Goal: Use online tool/utility: Use online tool/utility

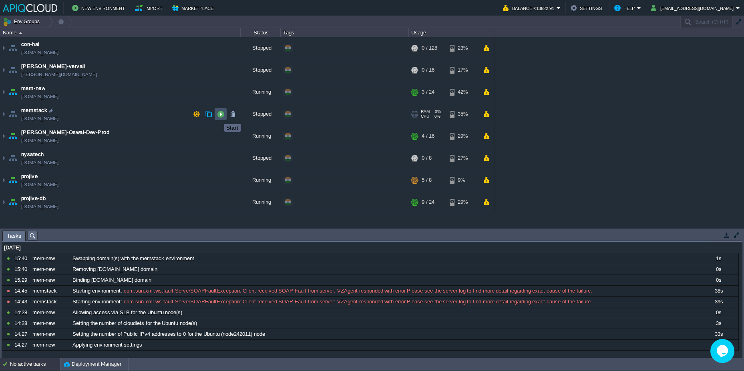
click at [218, 117] on button "button" at bounding box center [220, 114] width 7 height 7
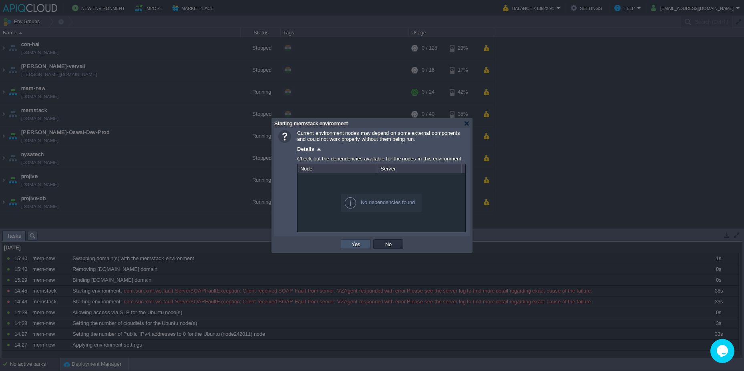
click at [355, 245] on button "Yes" at bounding box center [356, 244] width 14 height 7
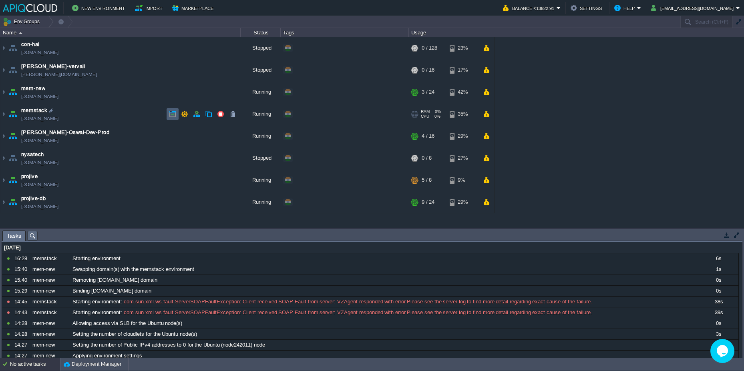
click at [174, 119] on td at bounding box center [173, 114] width 12 height 12
click at [1, 115] on img at bounding box center [3, 114] width 6 height 22
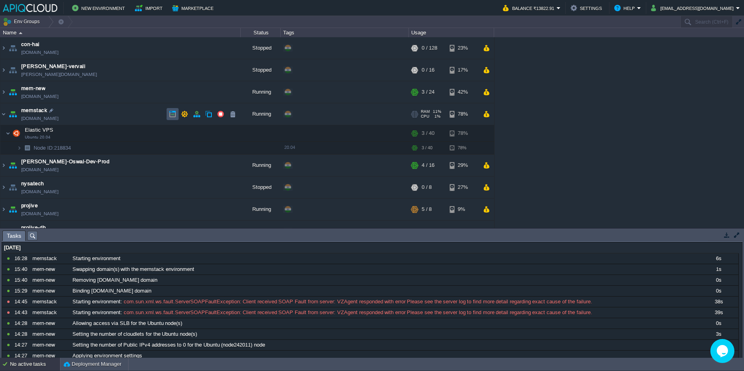
click at [175, 115] on button "button" at bounding box center [172, 114] width 7 height 7
click at [182, 115] on button "button" at bounding box center [184, 114] width 7 height 7
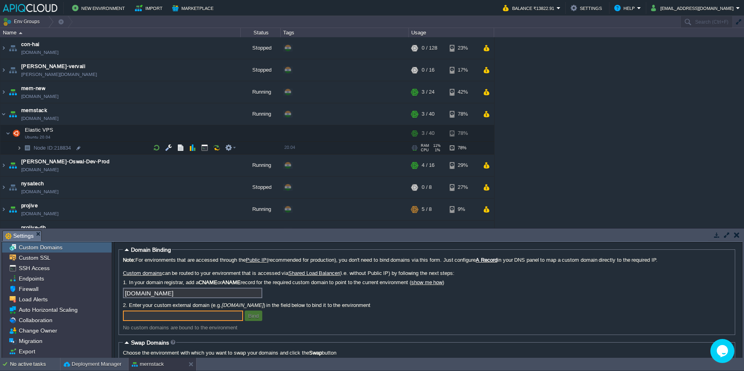
click at [20, 149] on img at bounding box center [19, 148] width 5 height 12
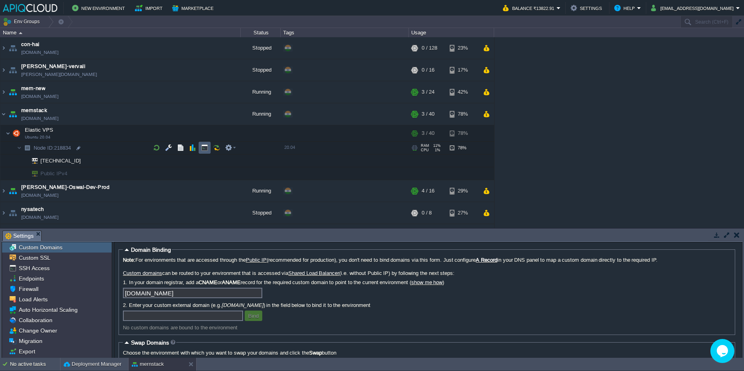
click at [205, 151] on td at bounding box center [205, 148] width 12 height 12
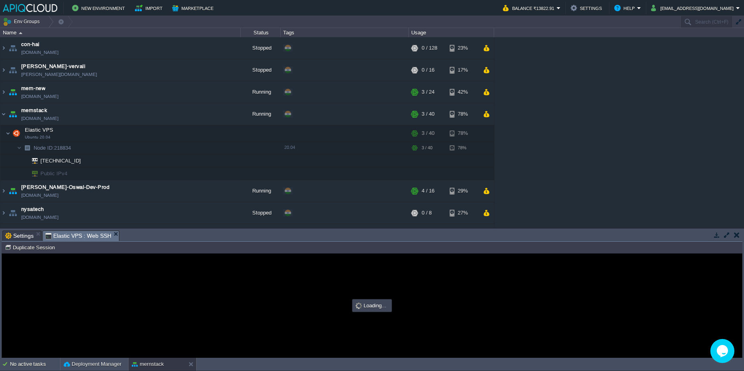
type input "#000000"
